Goal: Communication & Community: Answer question/provide support

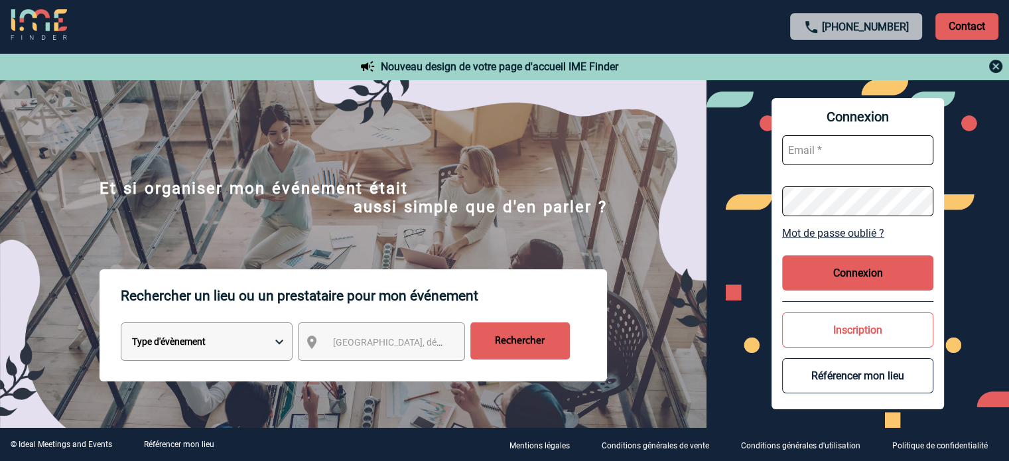
type input "broland@ime-groupe.com"
click at [838, 279] on button "Connexion" at bounding box center [857, 272] width 151 height 35
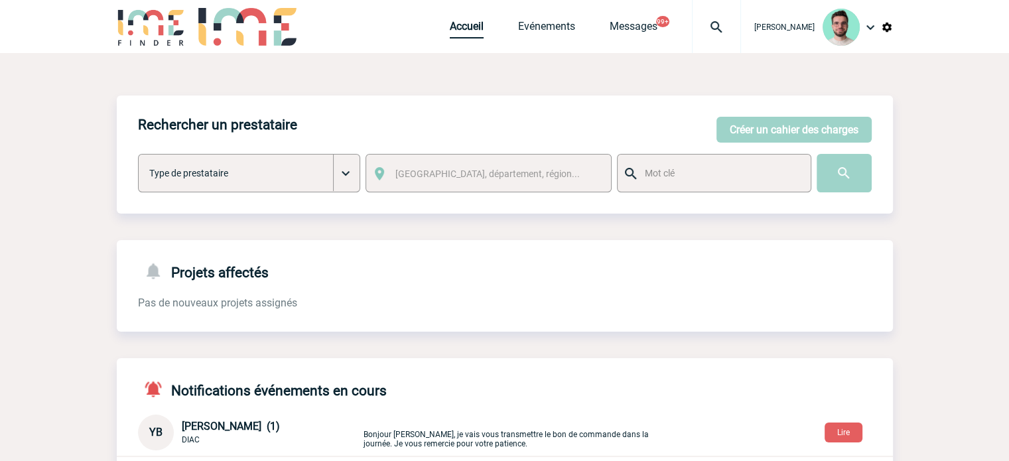
click at [450, 26] on link "Accueil" at bounding box center [467, 29] width 34 height 19
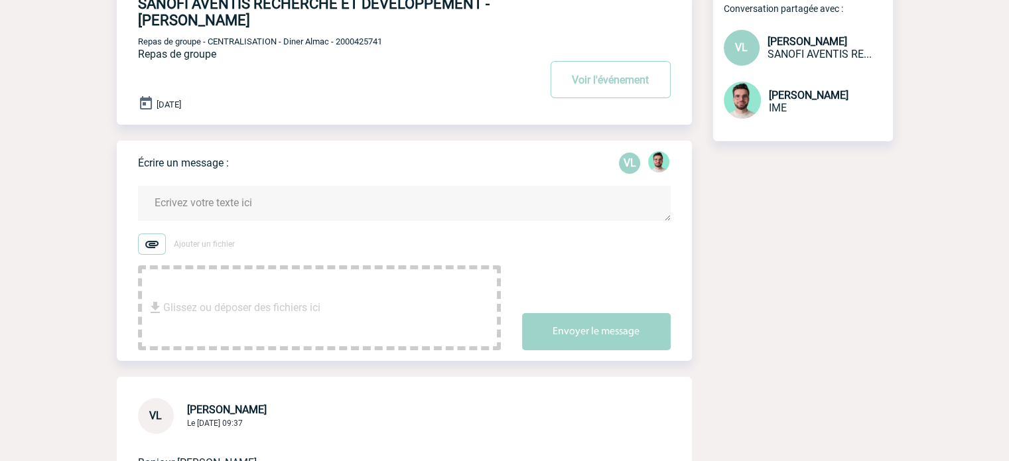
scroll to position [199, 0]
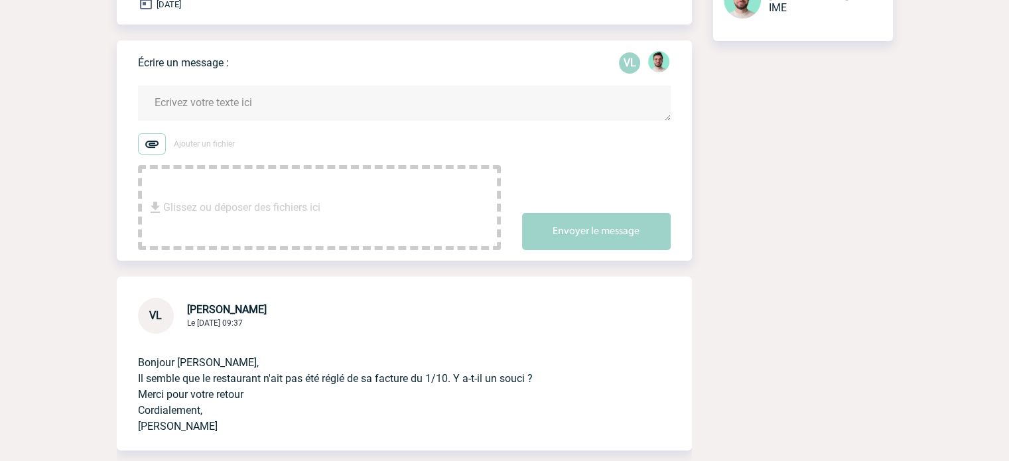
click at [282, 85] on form "Ajouter un fichier Glissez ou déposer des fichiers ici Envoyer le message" at bounding box center [415, 159] width 554 height 181
click at [287, 95] on textarea at bounding box center [404, 103] width 533 height 35
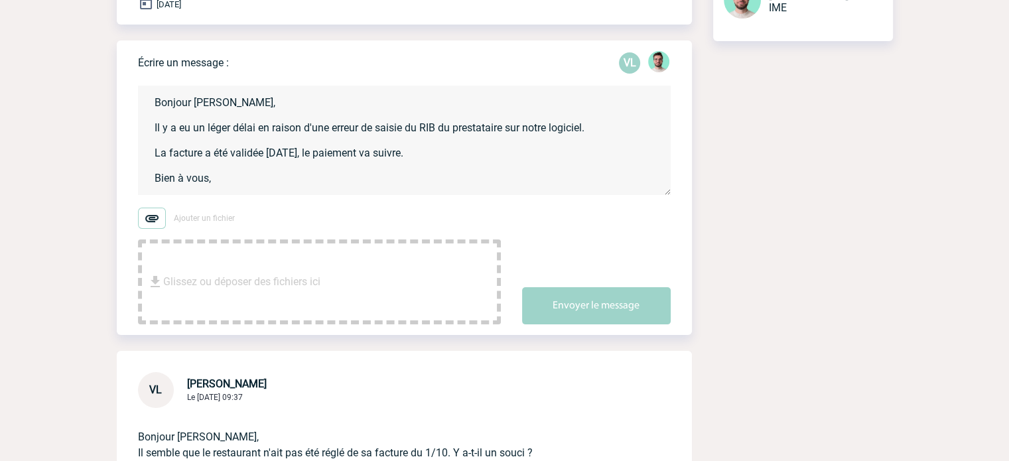
scroll to position [3, 0]
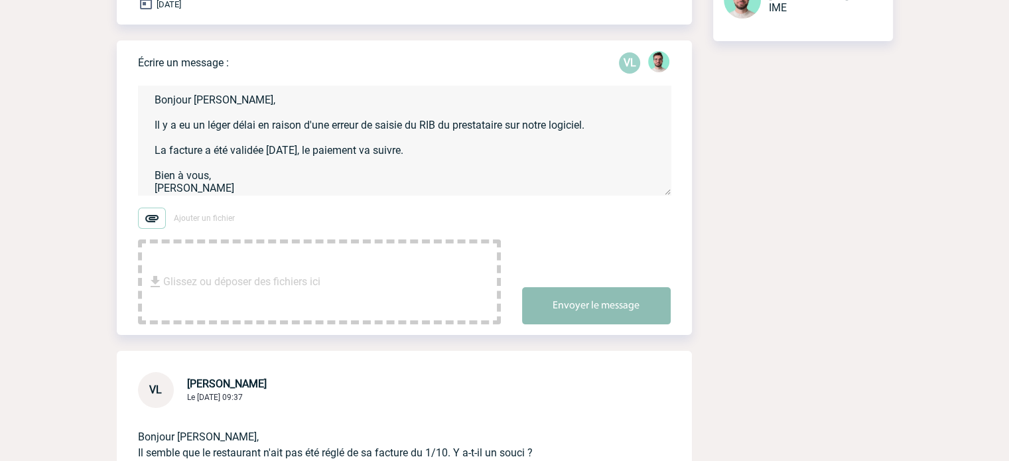
type textarea "Bonjour [PERSON_NAME], Il y a eu un léger délai en raison d'une erreur de saisi…"
click at [624, 310] on button "Envoyer le message" at bounding box center [596, 305] width 149 height 37
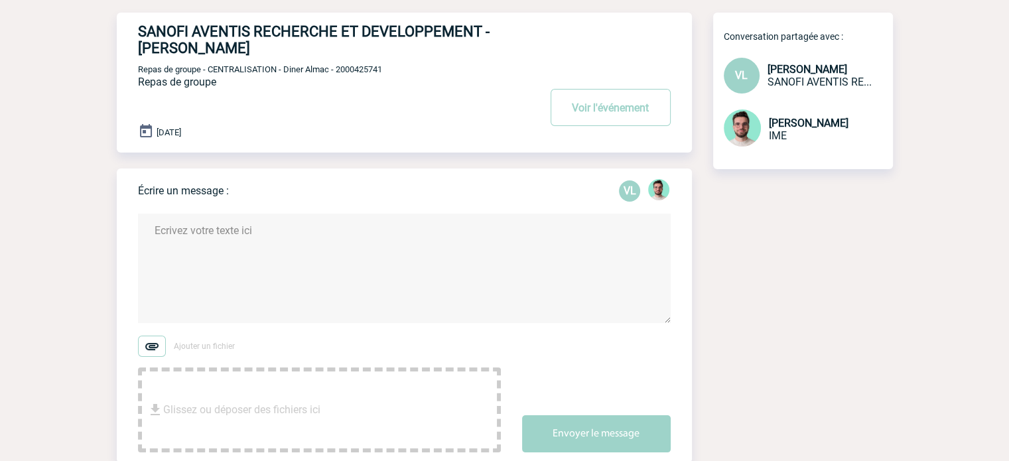
scroll to position [0, 0]
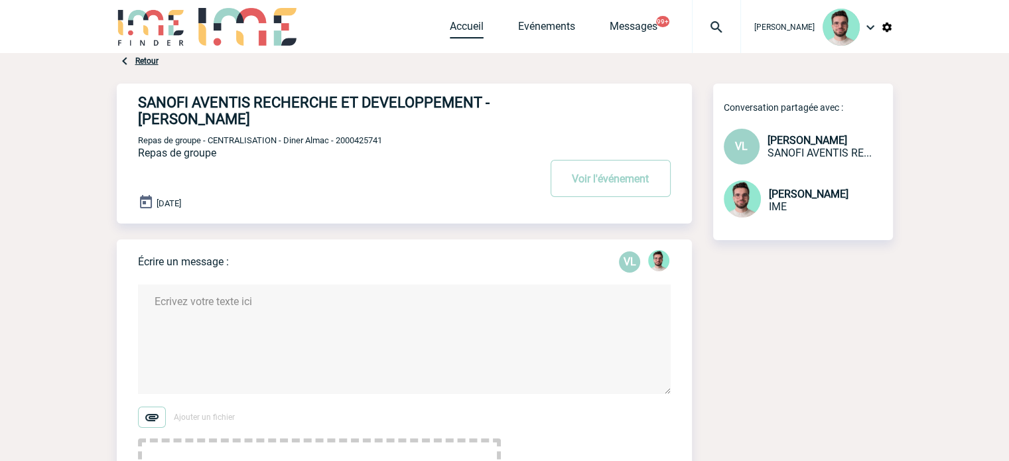
click at [476, 26] on link "Accueil" at bounding box center [467, 29] width 34 height 19
click at [596, 459] on div "Ajouter un fichier Glissez ou déposer des fichiers ici Envoyer le message" at bounding box center [415, 465] width 554 height 117
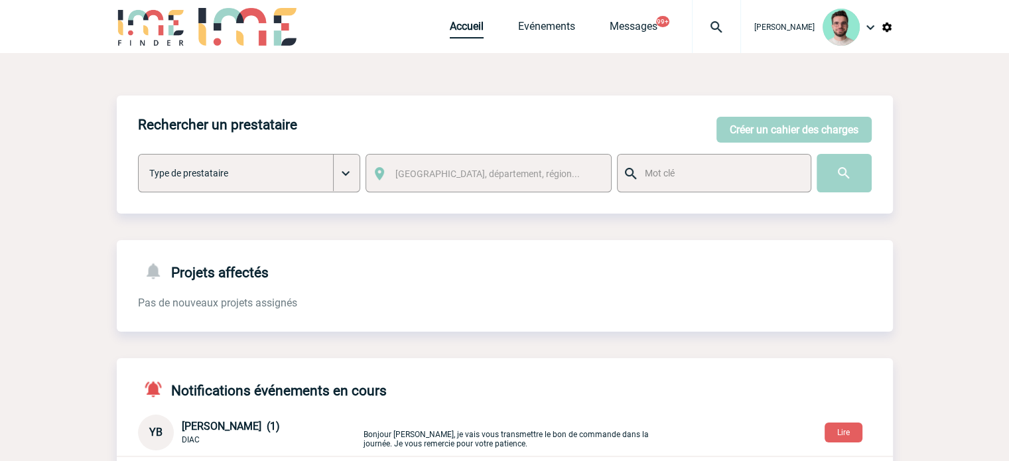
click at [464, 34] on link "Accueil" at bounding box center [467, 29] width 34 height 19
